Goal: Task Accomplishment & Management: Manage account settings

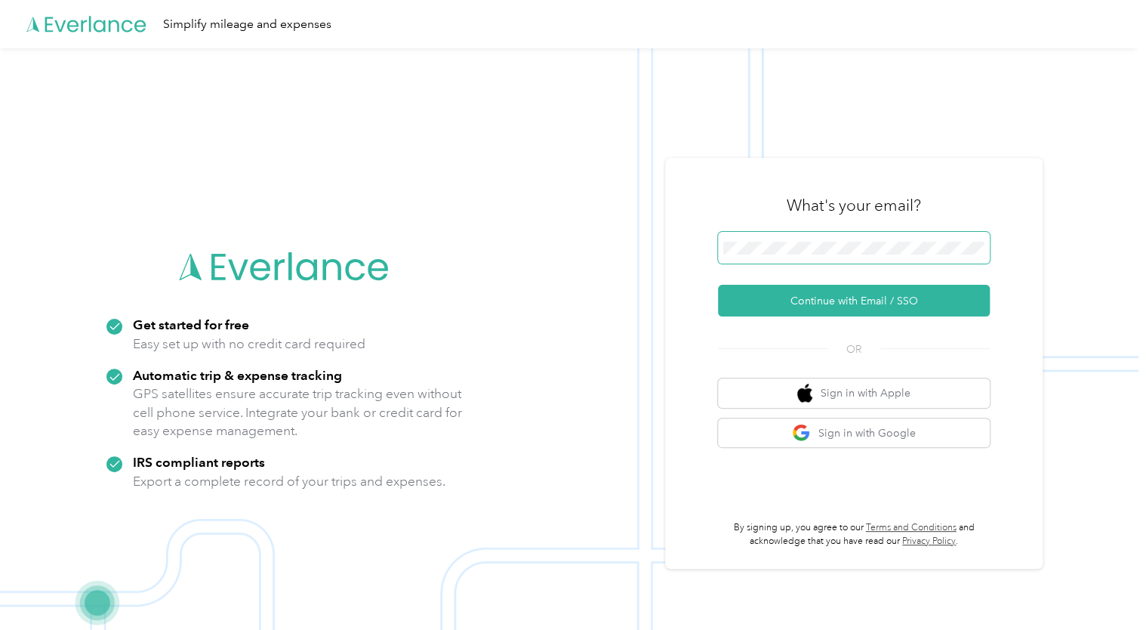
click at [951, 255] on span at bounding box center [854, 248] width 272 height 32
click at [876, 255] on span at bounding box center [854, 248] width 272 height 32
click at [880, 297] on button "Continue with Email / SSO" at bounding box center [854, 301] width 272 height 32
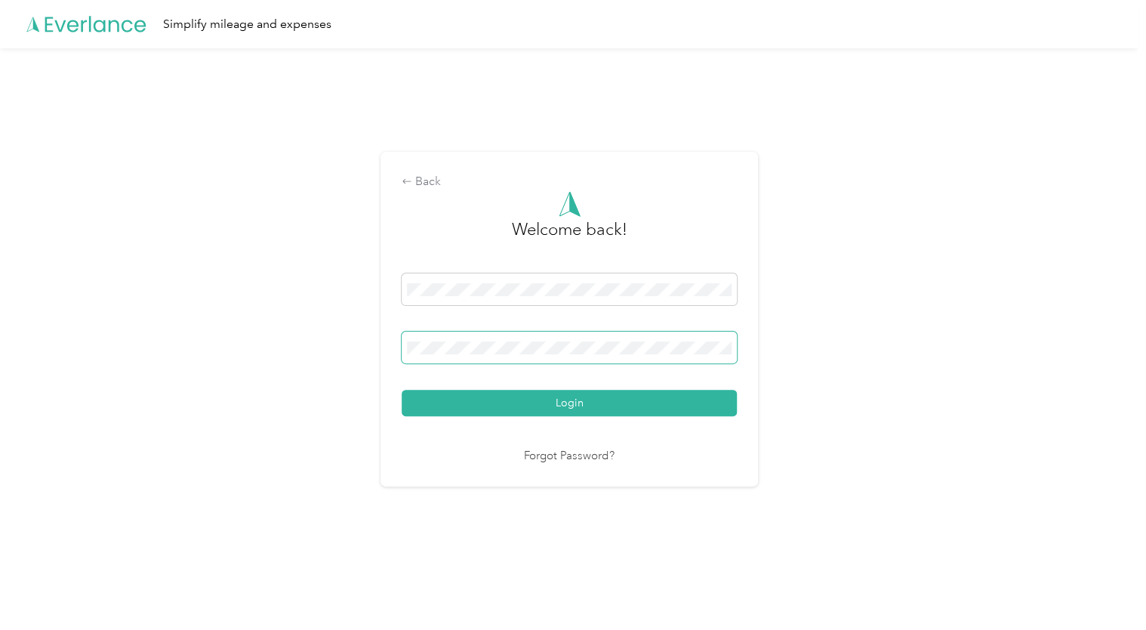
click at [639, 356] on span at bounding box center [569, 347] width 335 height 32
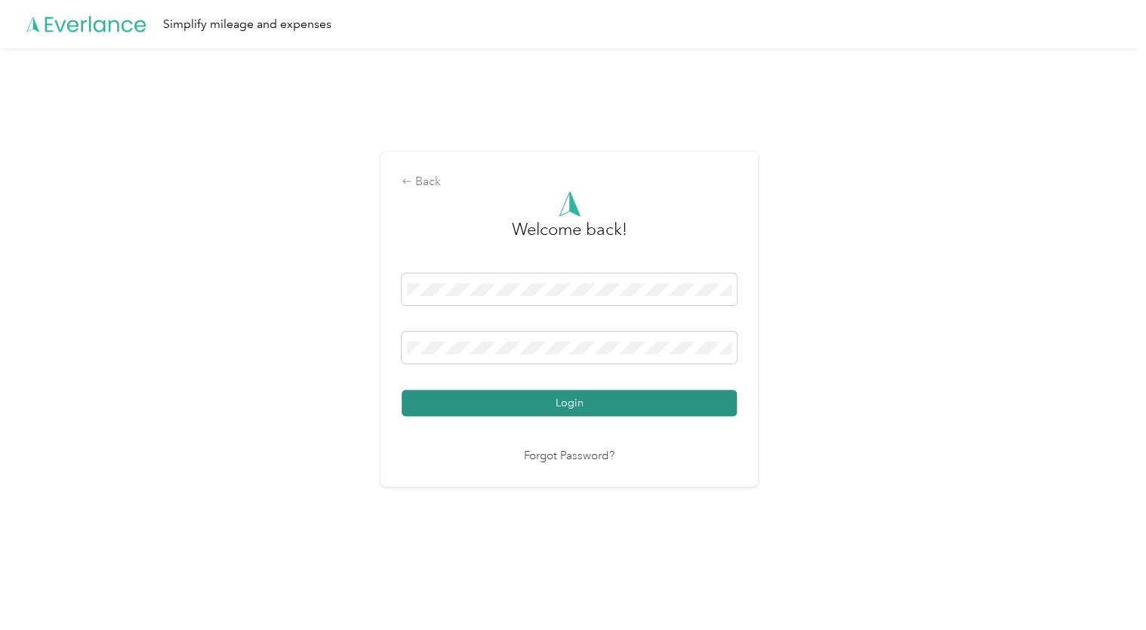
click at [522, 399] on button "Login" at bounding box center [569, 403] width 335 height 26
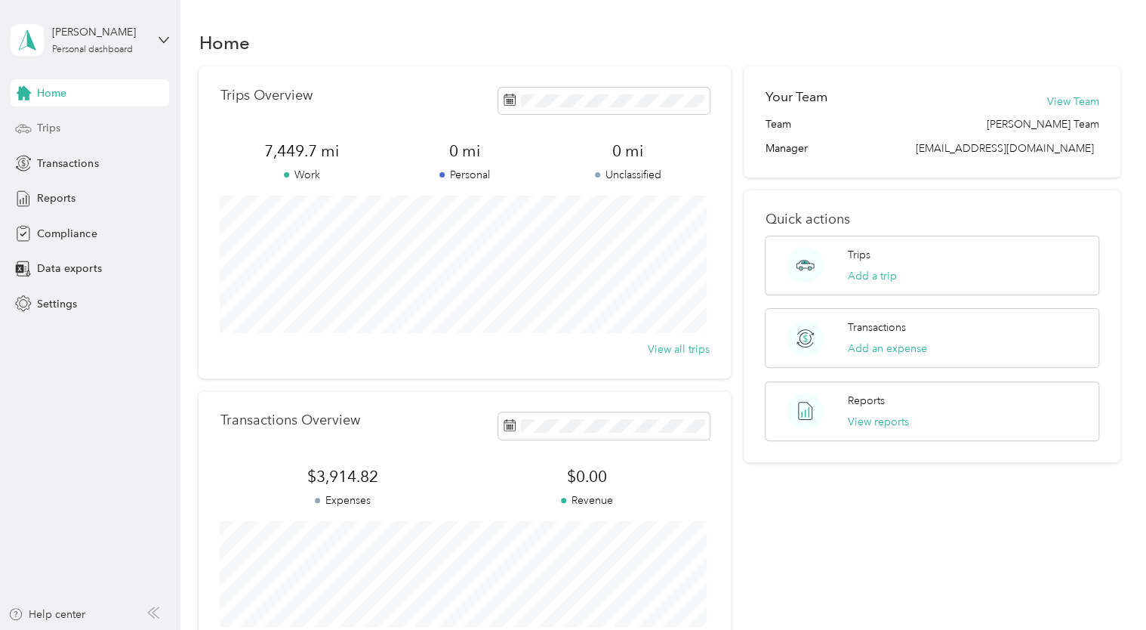
click at [109, 119] on div "Trips" at bounding box center [90, 128] width 159 height 27
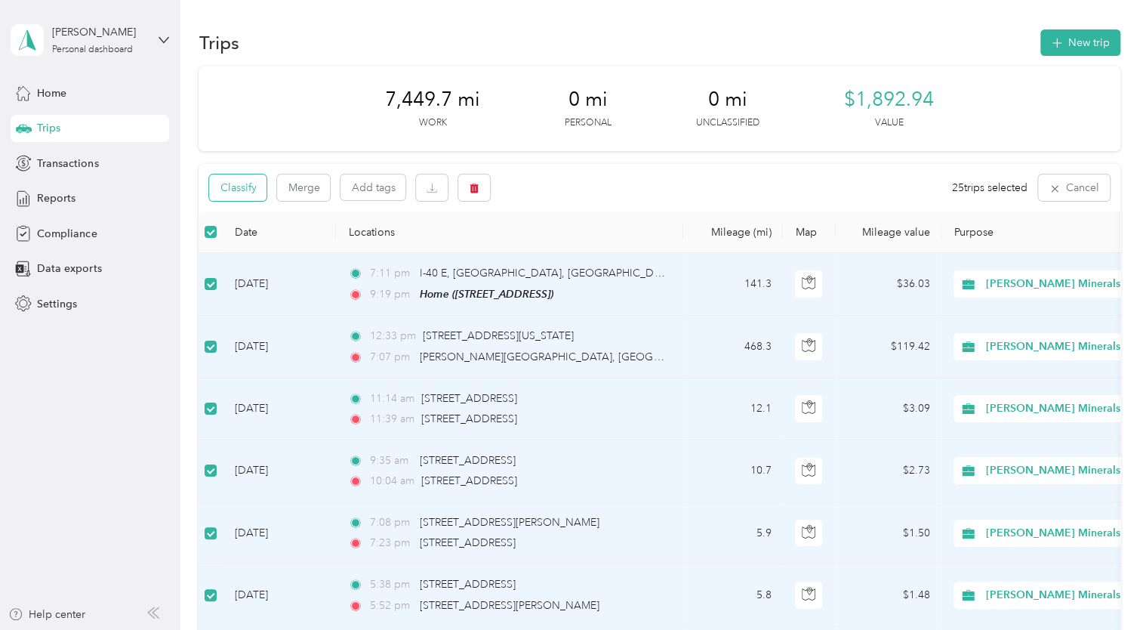
click at [254, 187] on button "Classify" at bounding box center [237, 187] width 57 height 26
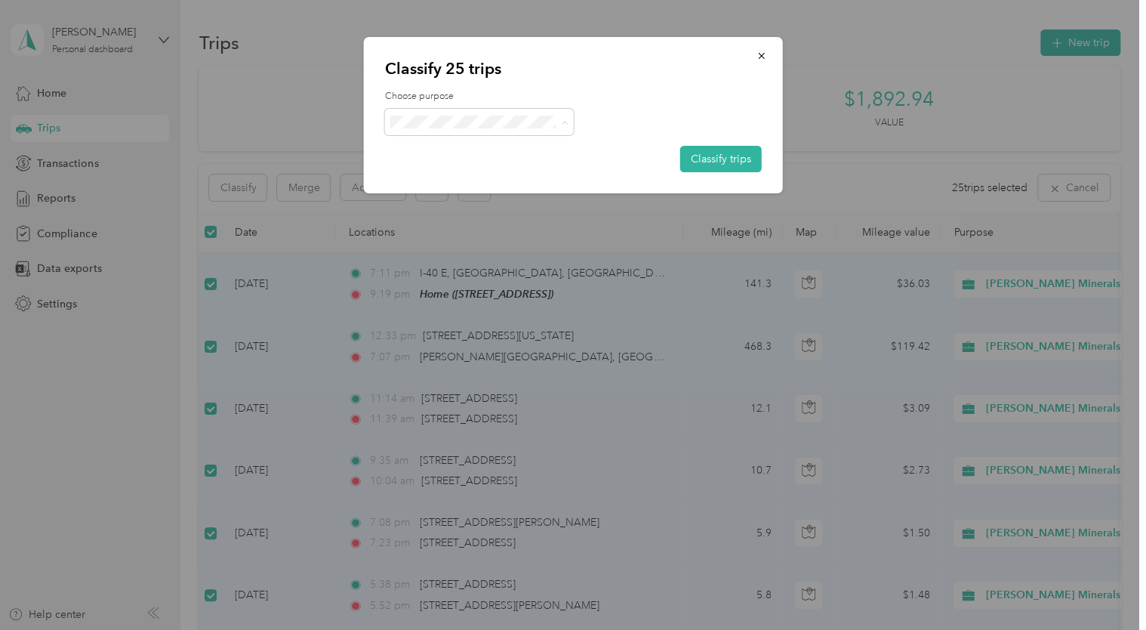
click at [484, 153] on li "[PERSON_NAME] Minerals" at bounding box center [478, 150] width 189 height 26
click at [707, 150] on button "Classify trips" at bounding box center [721, 159] width 82 height 26
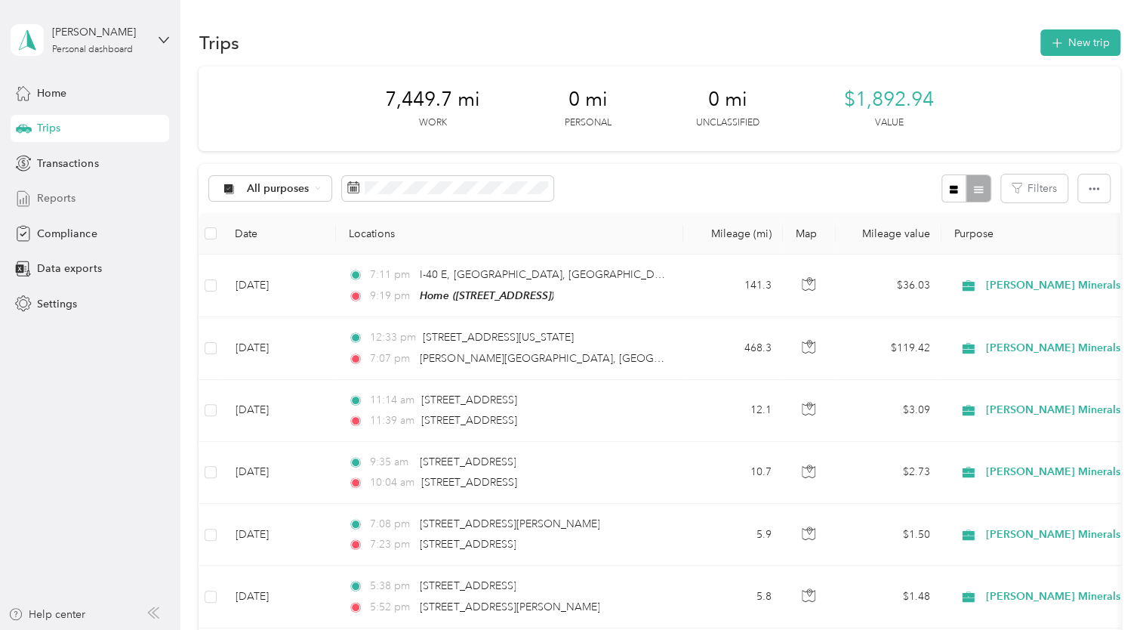
click at [89, 205] on div "Reports" at bounding box center [90, 198] width 159 height 27
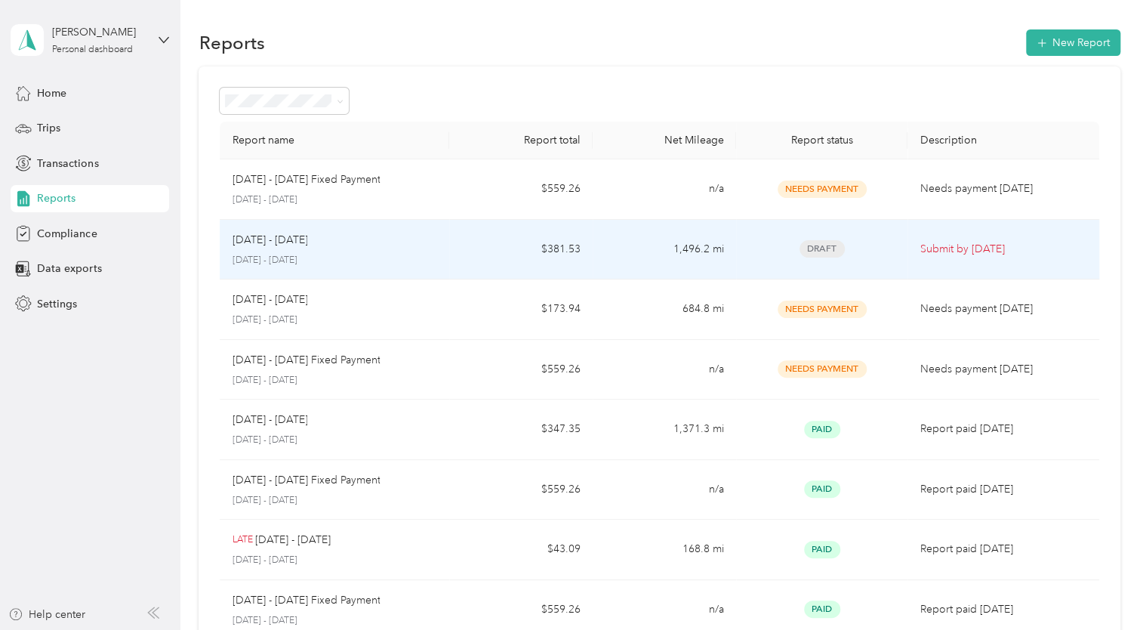
click at [612, 266] on td "1,496.2 mi" at bounding box center [664, 250] width 143 height 60
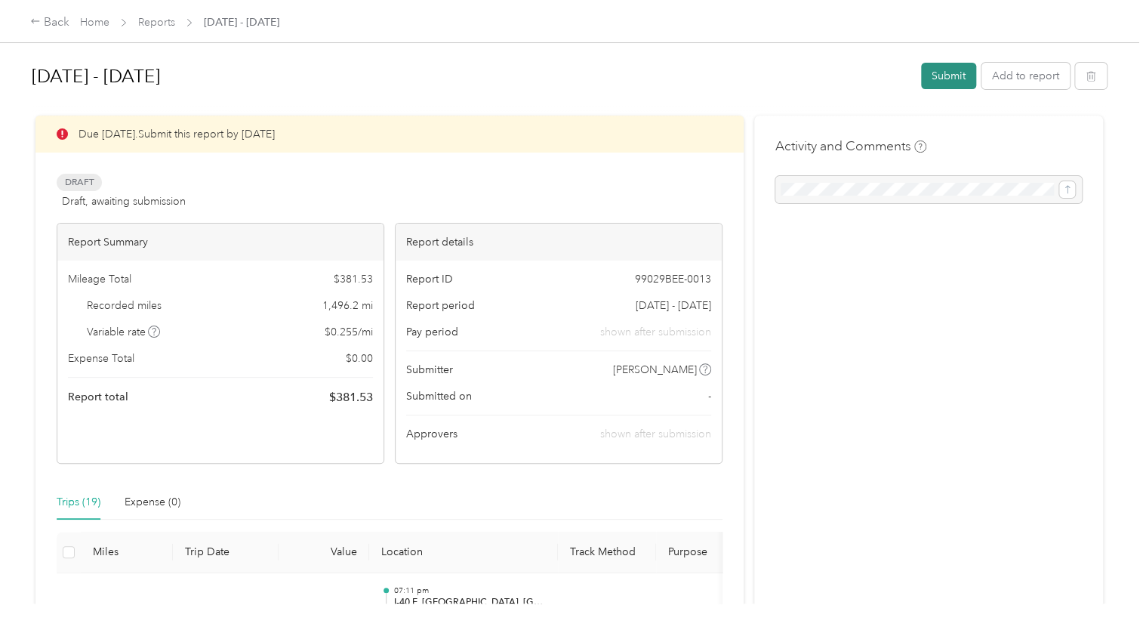
click at [929, 79] on button "Submit" at bounding box center [948, 76] width 55 height 26
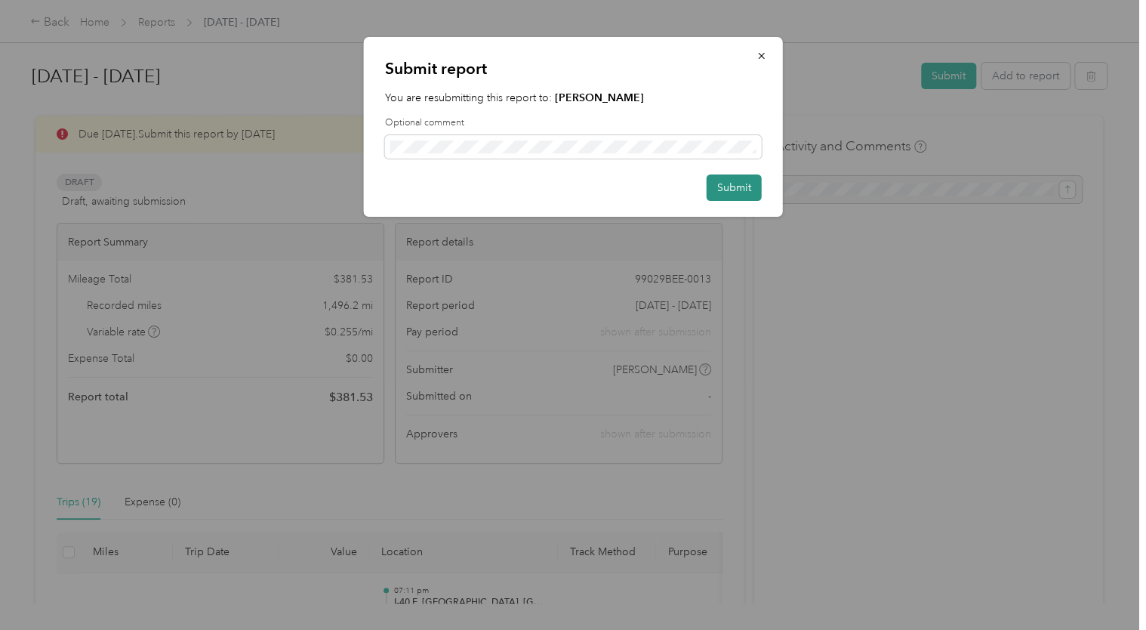
click at [750, 192] on button "Submit" at bounding box center [734, 187] width 55 height 26
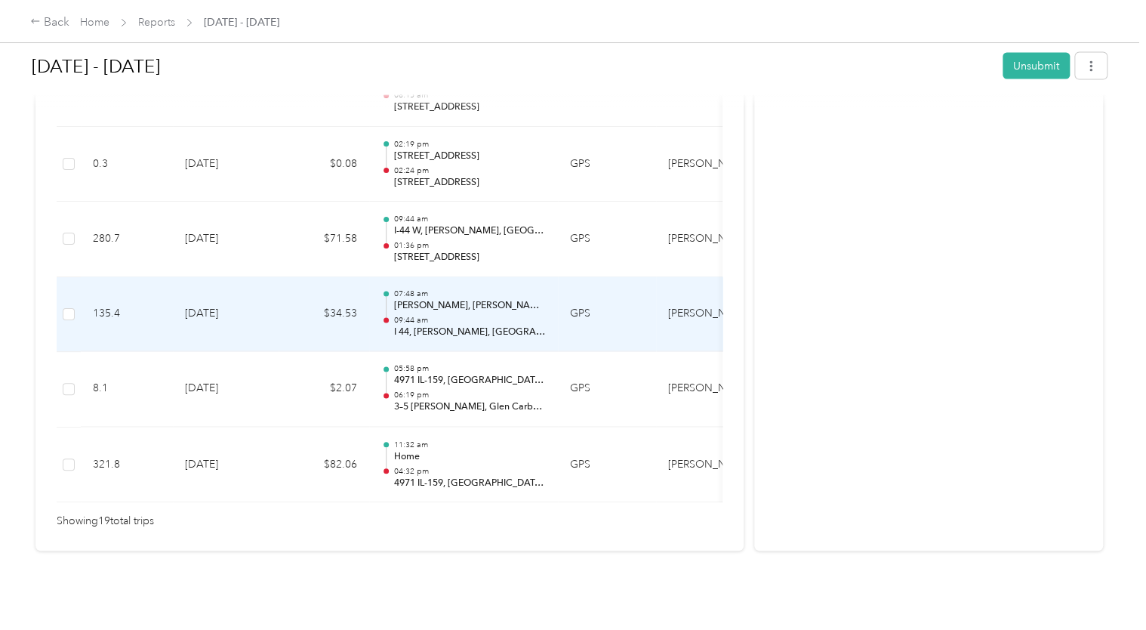
scroll to position [1474, 0]
click at [618, 316] on td "GPS" at bounding box center [607, 315] width 98 height 76
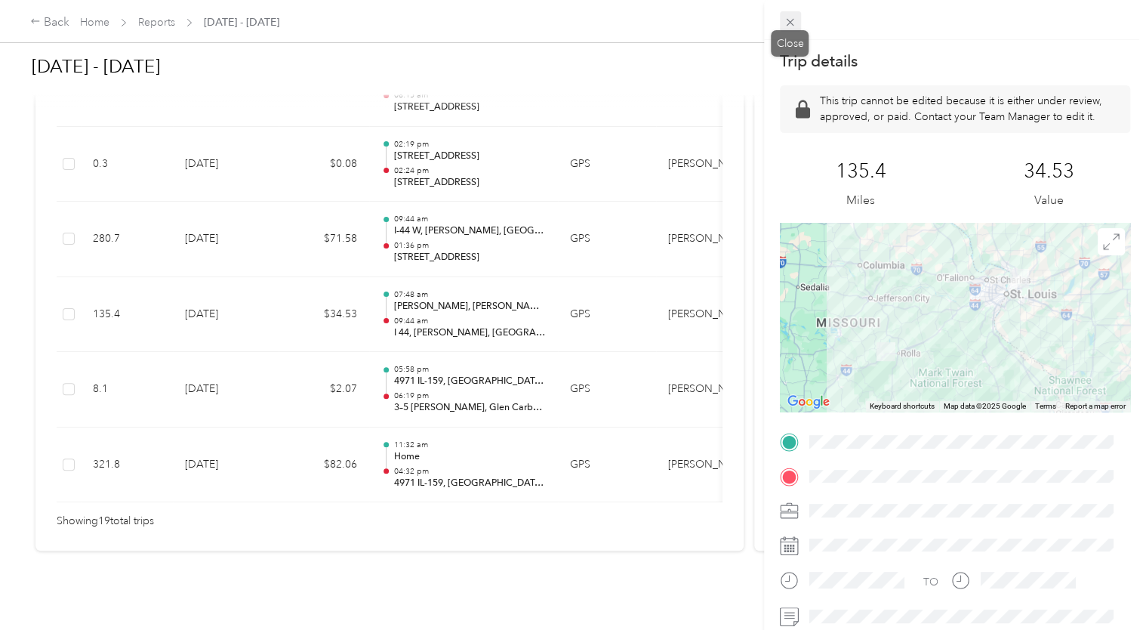
click at [792, 22] on icon at bounding box center [790, 22] width 13 height 13
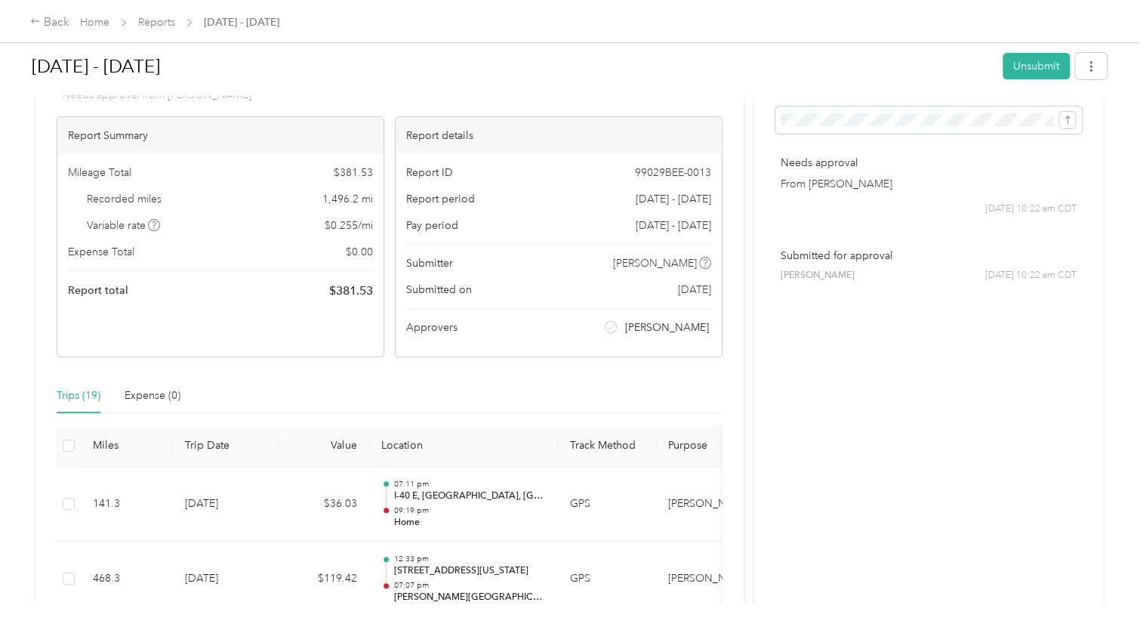
scroll to position [0, 0]
